Goal: Communication & Community: Participate in discussion

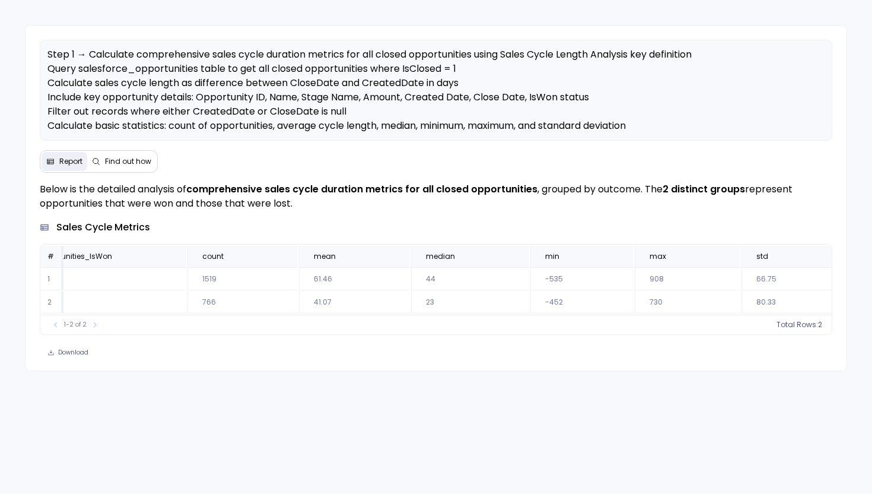
scroll to position [0, 89]
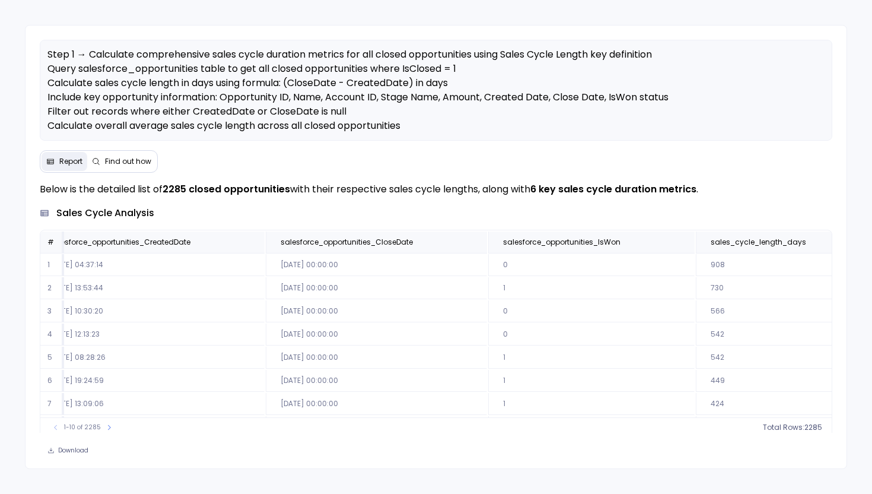
scroll to position [0, 1139]
